Goal: Transaction & Acquisition: Book appointment/travel/reservation

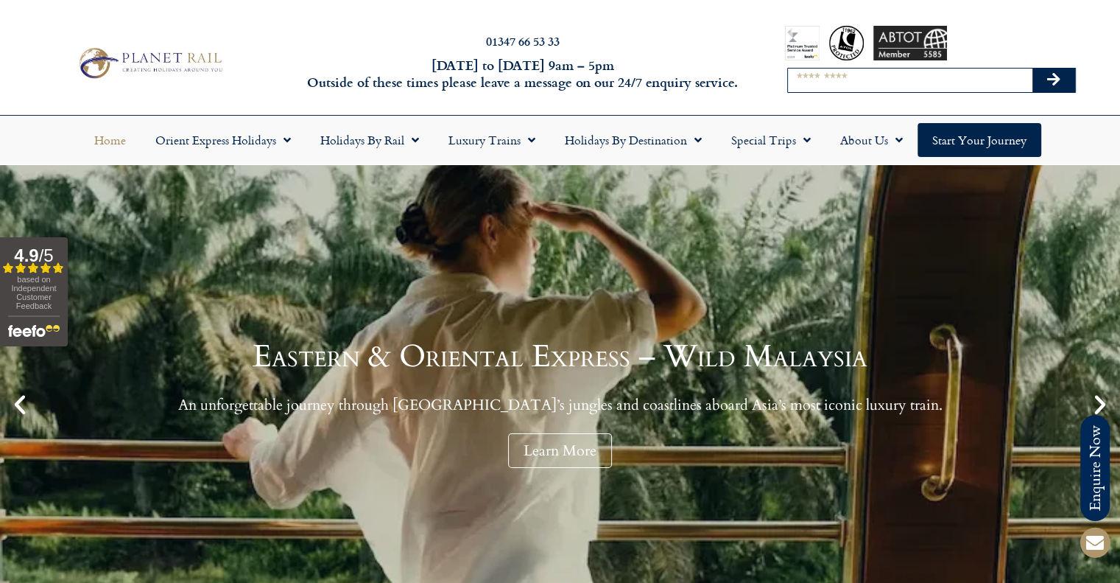
click at [846, 88] on input "Search" at bounding box center [910, 81] width 245 height 24
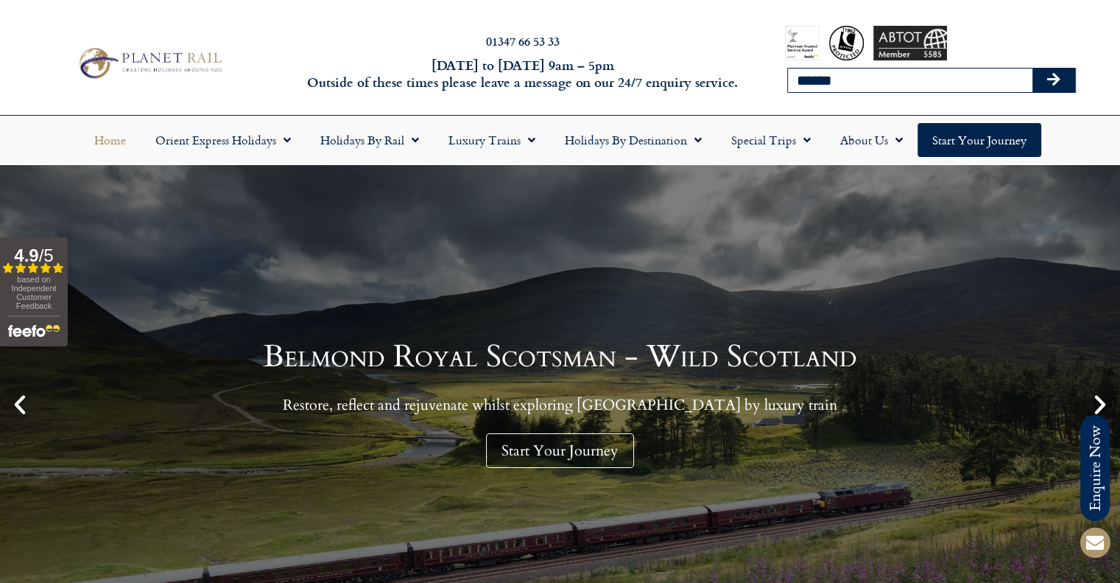
type input "******"
click at [1033, 69] on button "Search" at bounding box center [1054, 81] width 43 height 24
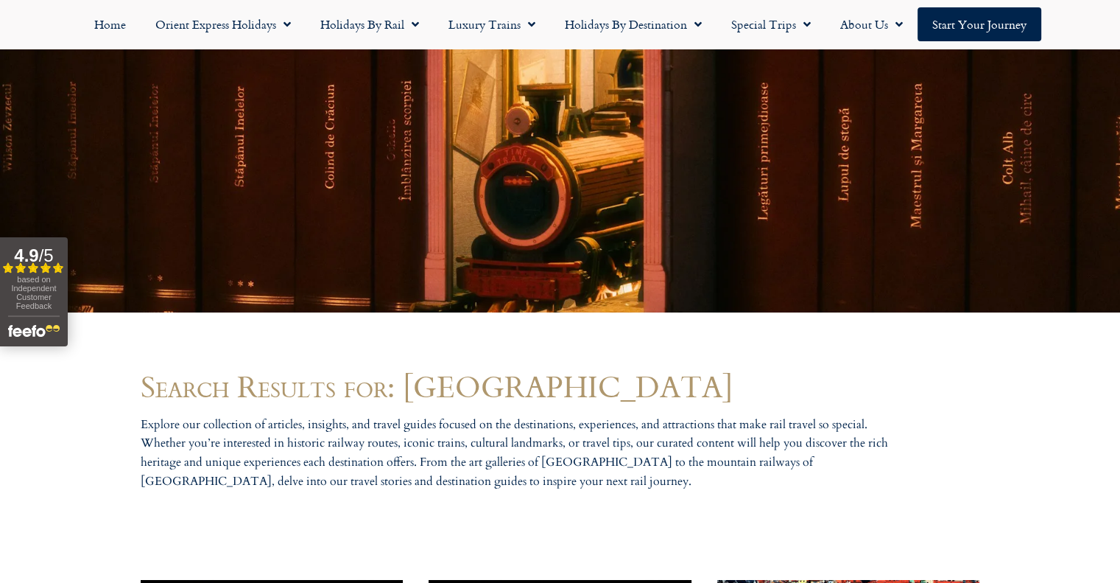
scroll to position [737, 0]
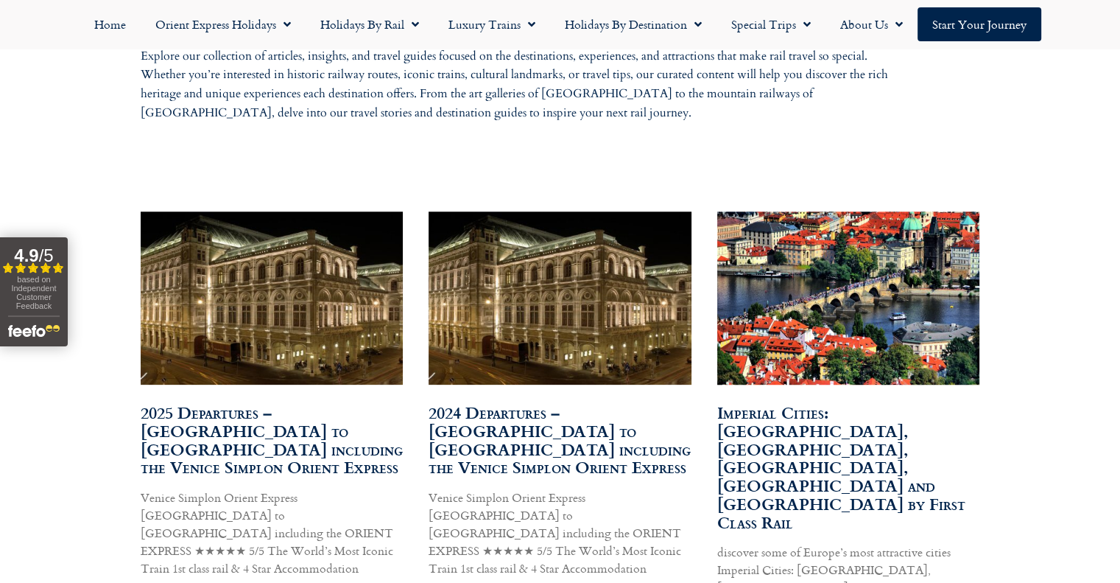
click at [239, 438] on link "2025 Departures – [GEOGRAPHIC_DATA] to [GEOGRAPHIC_DATA] including the Venice S…" at bounding box center [272, 439] width 262 height 79
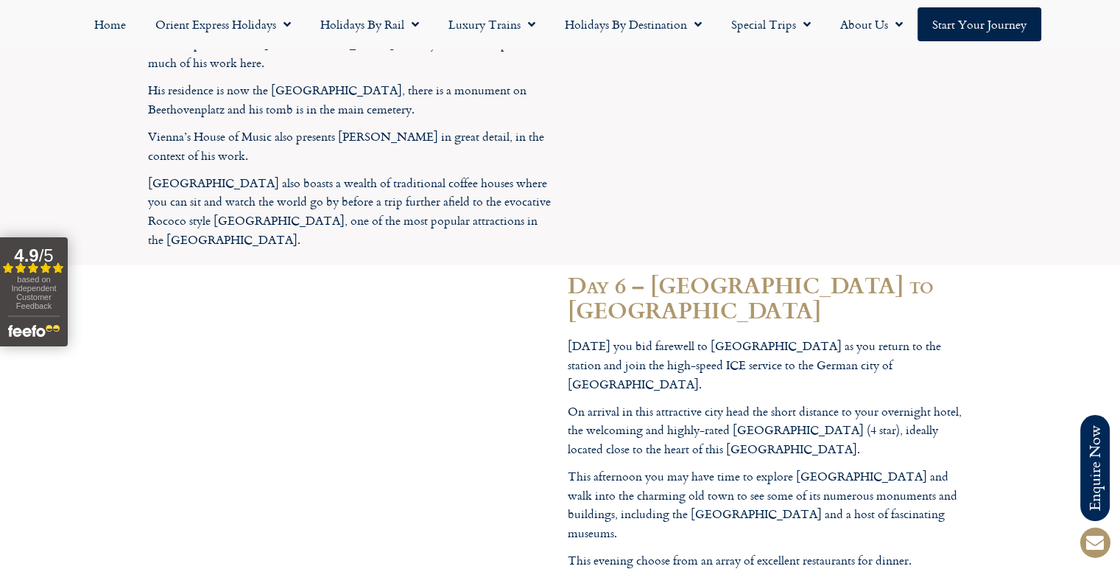
scroll to position [3536, 0]
